Goal: Task Accomplishment & Management: Use online tool/utility

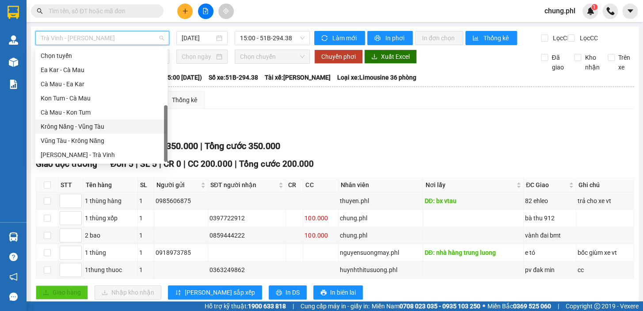
scroll to position [14, 0]
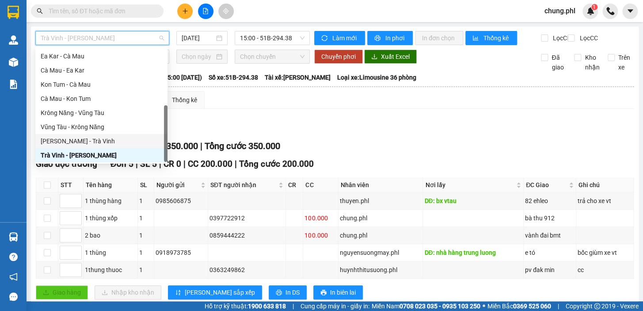
click at [63, 136] on div "[PERSON_NAME] - Trà Vinh" at bounding box center [101, 141] width 121 height 10
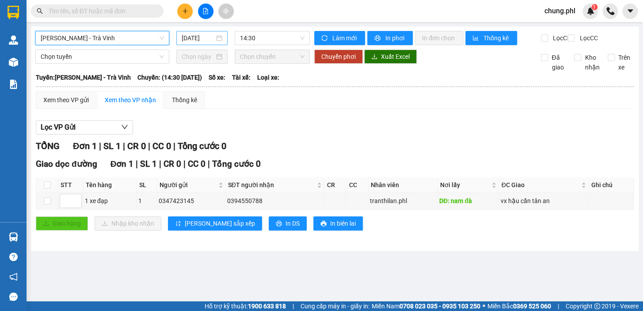
click at [199, 34] on input "[DATE]" at bounding box center [198, 38] width 33 height 10
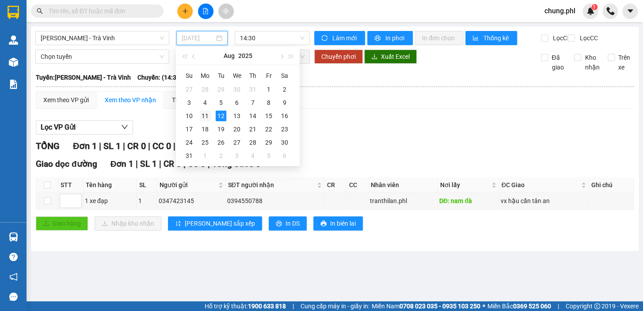
click at [204, 115] on div "11" at bounding box center [205, 115] width 11 height 11
type input "[DATE]"
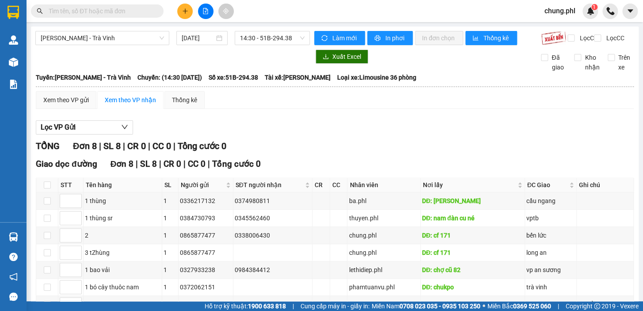
click at [387, 30] on div "[PERSON_NAME] - Trà Vinh [DATE] 14:30 - 51B-294.38 Làm mới In phơi In đơn chọn …" at bounding box center [334, 199] width 607 height 345
click at [387, 34] on span "In phơi" at bounding box center [395, 38] width 20 height 10
click at [98, 45] on div "[PERSON_NAME] - Trà Vinh [DATE] 14:30 - 51B-294.38" at bounding box center [172, 38] width 274 height 14
click at [110, 42] on span "[PERSON_NAME] - Trà Vinh" at bounding box center [102, 37] width 123 height 13
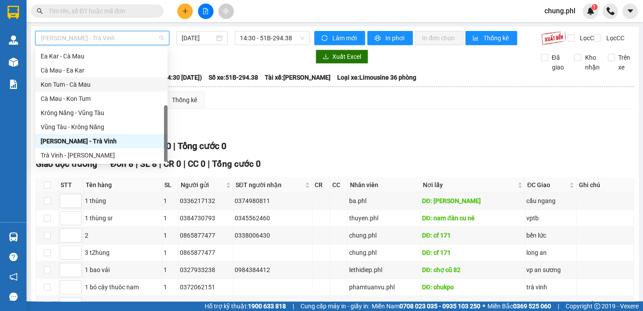
click at [85, 80] on div "Kon Tum - Cà Mau" at bounding box center [101, 85] width 121 height 10
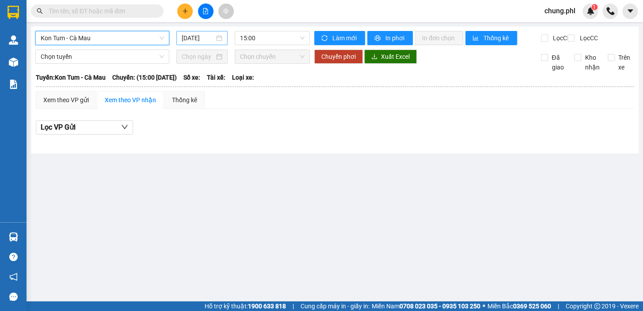
click at [184, 34] on input "[DATE]" at bounding box center [198, 38] width 33 height 10
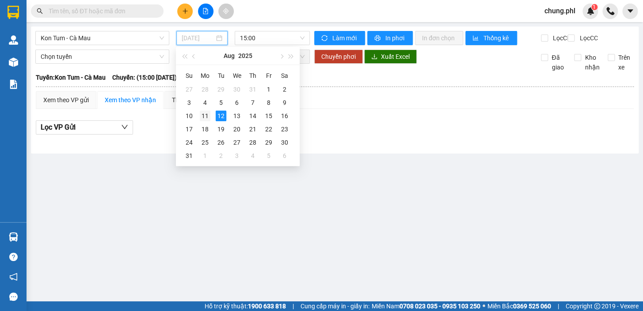
click at [207, 115] on div "11" at bounding box center [205, 115] width 11 height 11
type input "[DATE]"
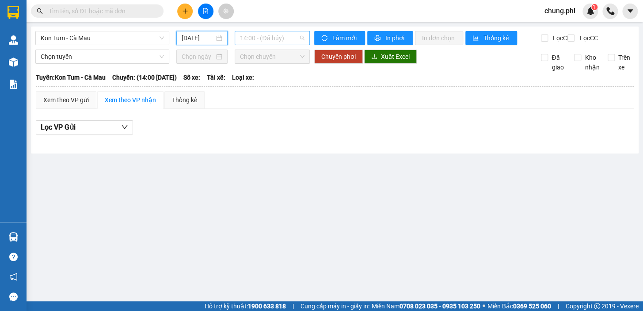
click at [286, 40] on span "14:00 - (Đã hủy)" at bounding box center [272, 37] width 64 height 13
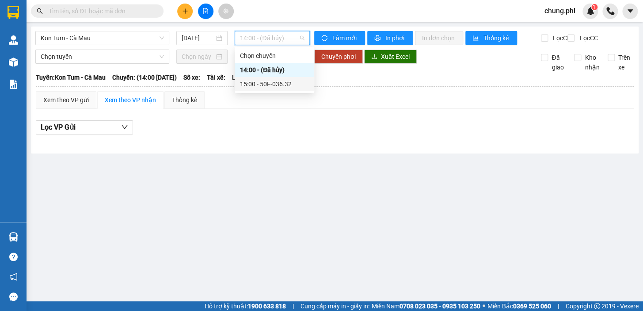
click at [278, 83] on div "15:00 - 50F-036.32" at bounding box center [274, 84] width 69 height 10
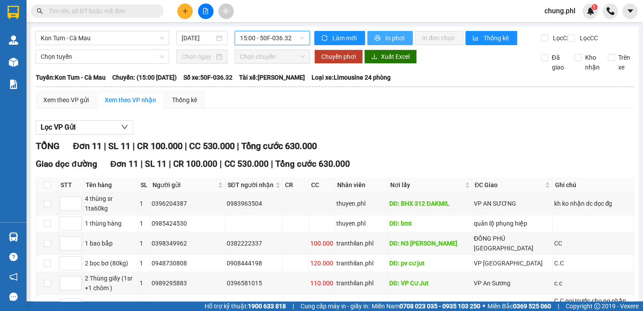
click at [376, 36] on span "printer" at bounding box center [378, 38] width 8 height 7
